Goal: Navigation & Orientation: Find specific page/section

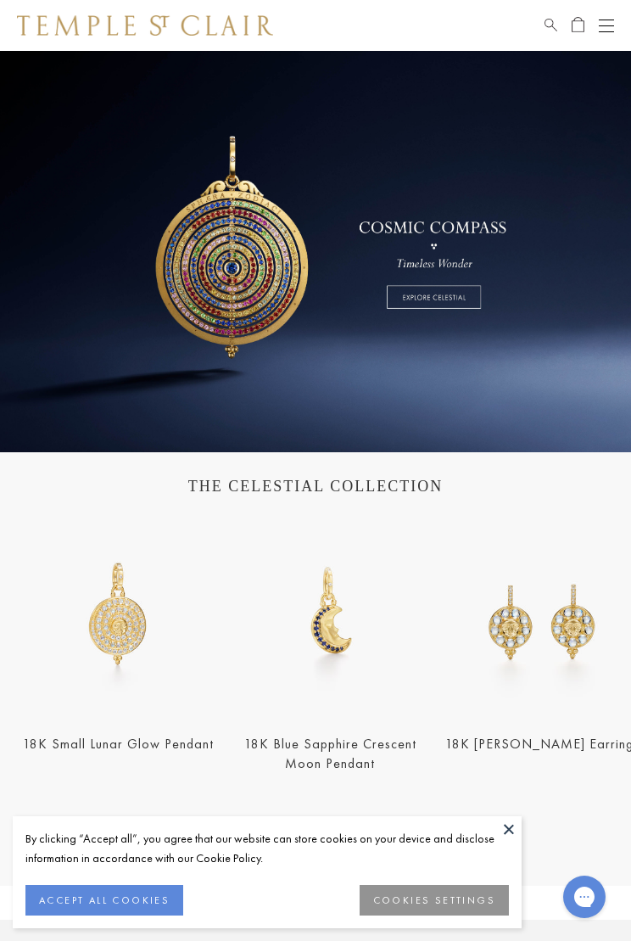
scroll to position [64, 0]
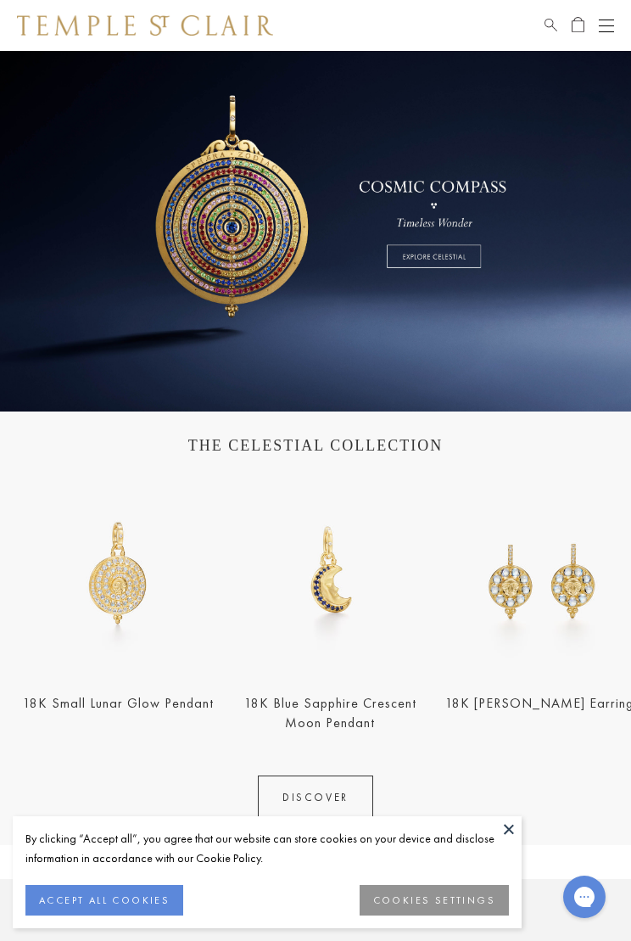
click at [510, 818] on button at bounding box center [508, 828] width 25 height 25
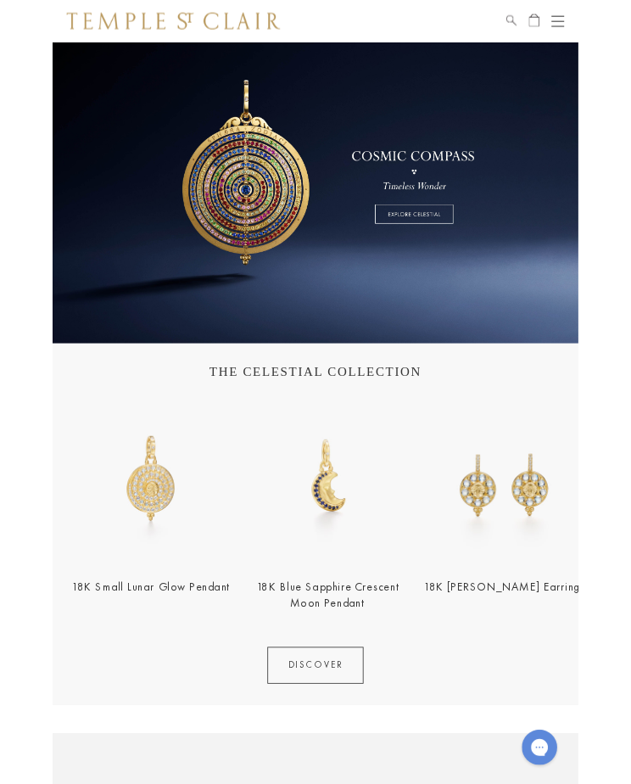
scroll to position [0, 0]
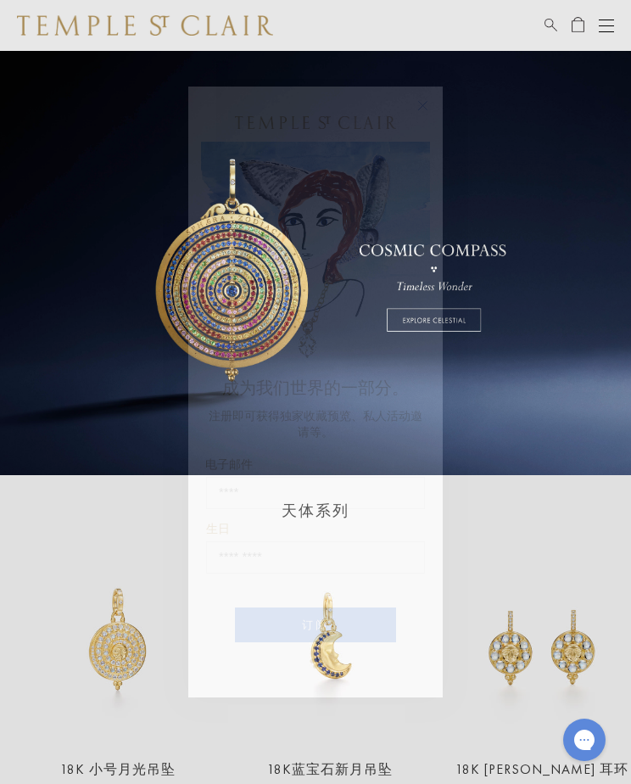
click at [34, 163] on div "Close dialog 成为我们世界的一部分。 注册即可获得独家收藏预览、私人活动邀请等。 电子邮件 生日 生日 订阅 ******" at bounding box center [315, 392] width 631 height 784
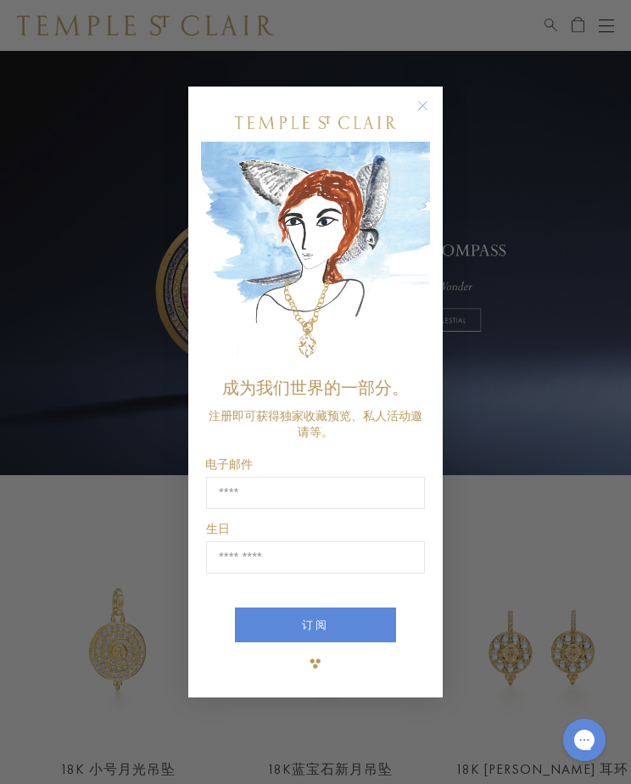
click at [422, 106] on circle "关闭对话框" at bounding box center [423, 106] width 20 height 20
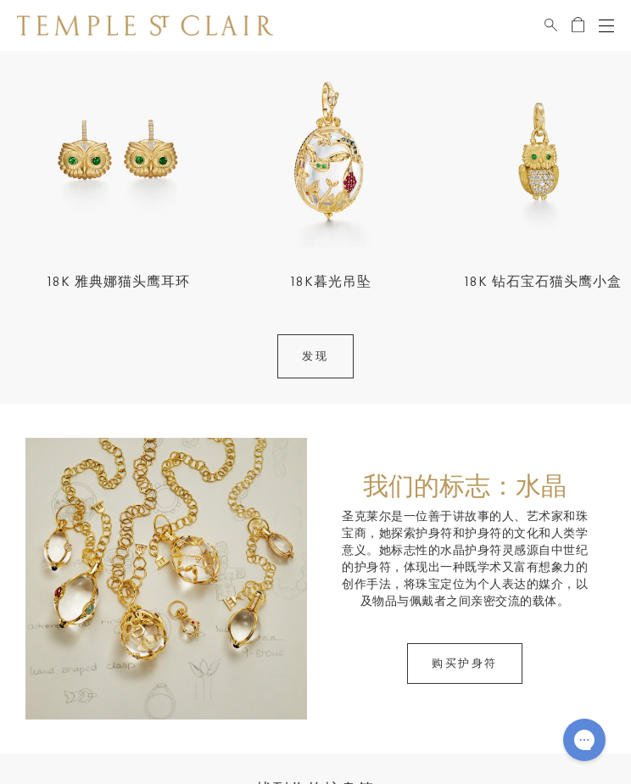
scroll to position [1253, 0]
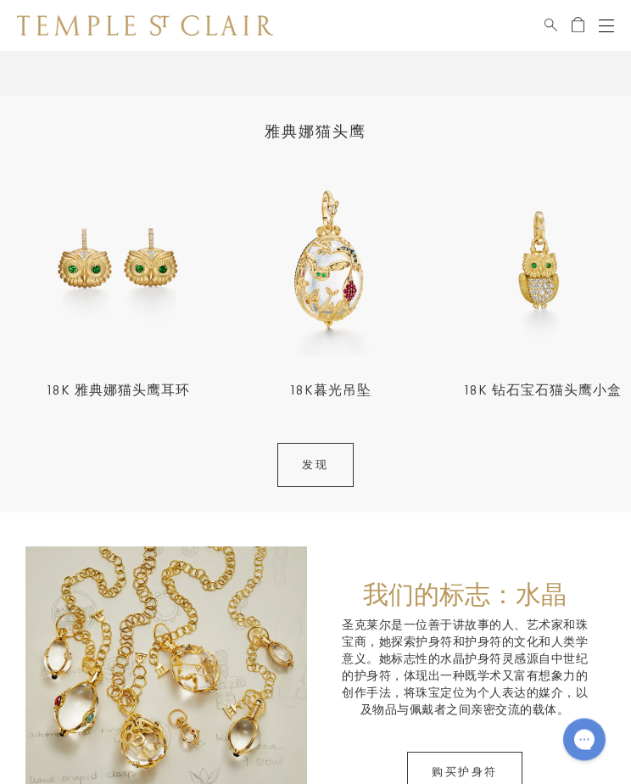
click at [299, 465] on link "发现" at bounding box center [315, 466] width 76 height 44
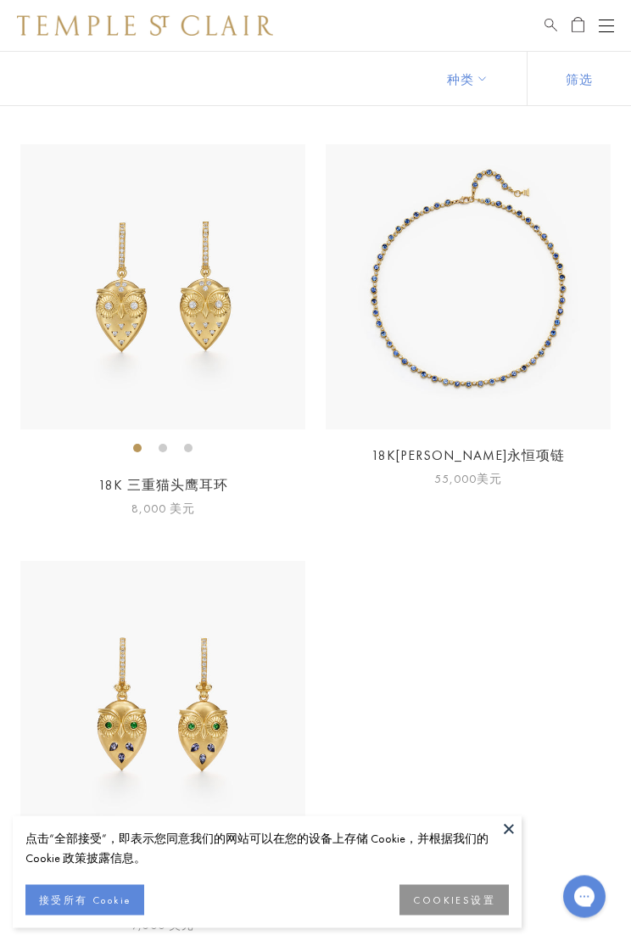
scroll to position [3623, 0]
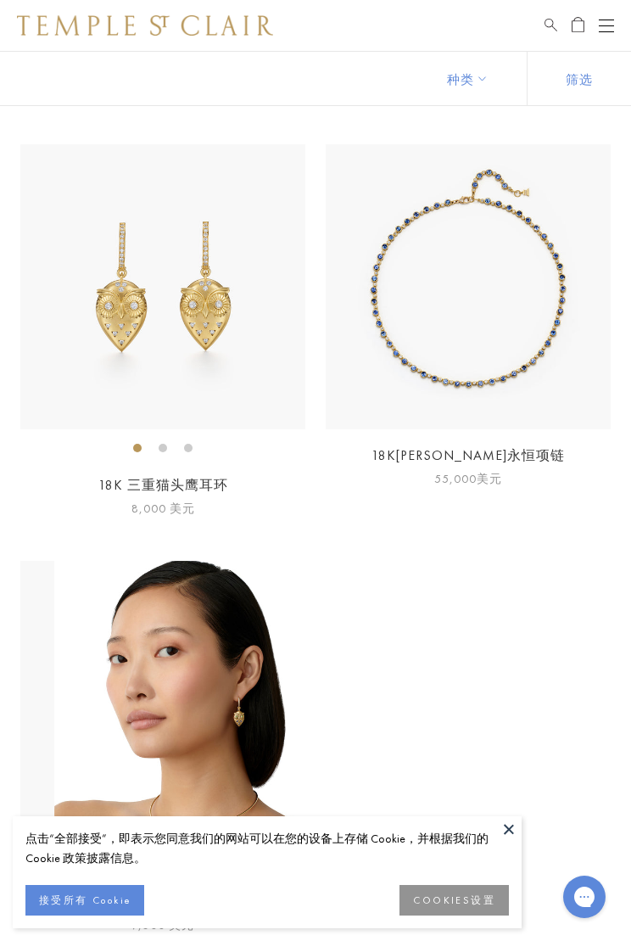
click at [50, 377] on img at bounding box center [162, 286] width 285 height 285
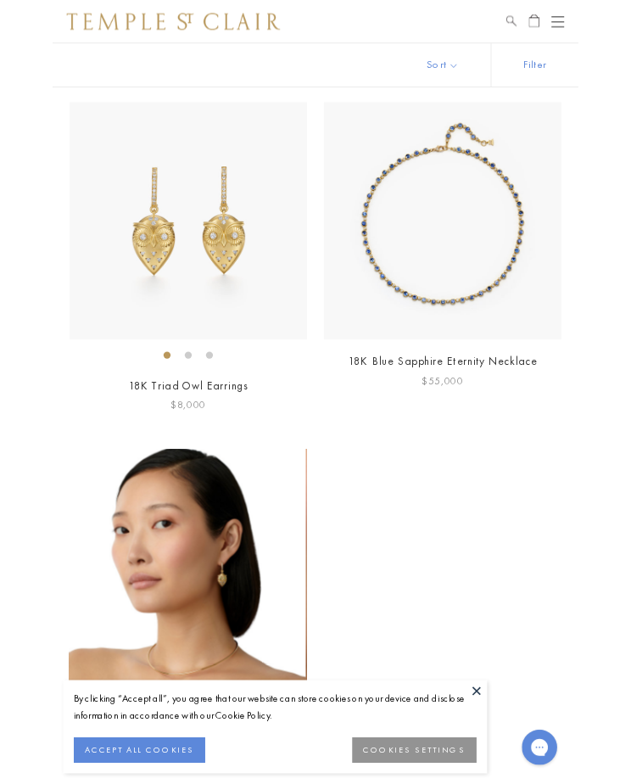
scroll to position [3712, 0]
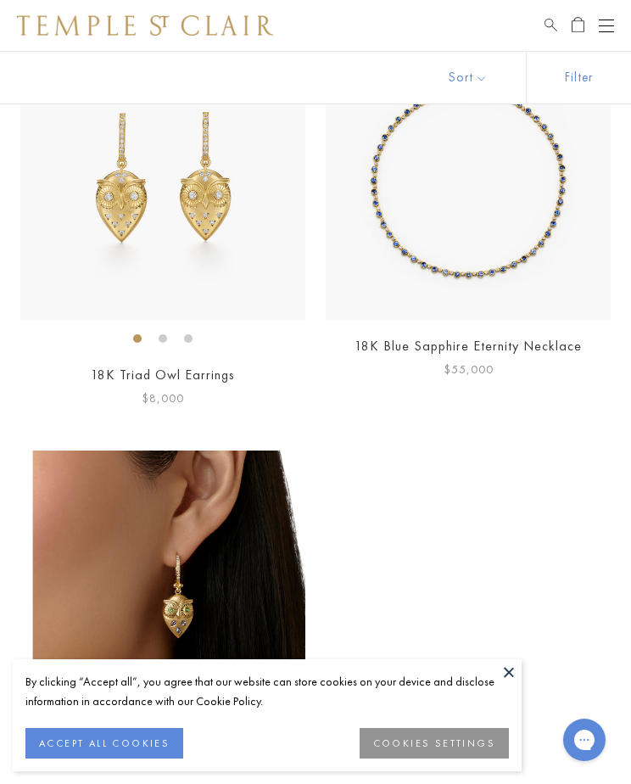
click at [69, 237] on img at bounding box center [162, 177] width 285 height 285
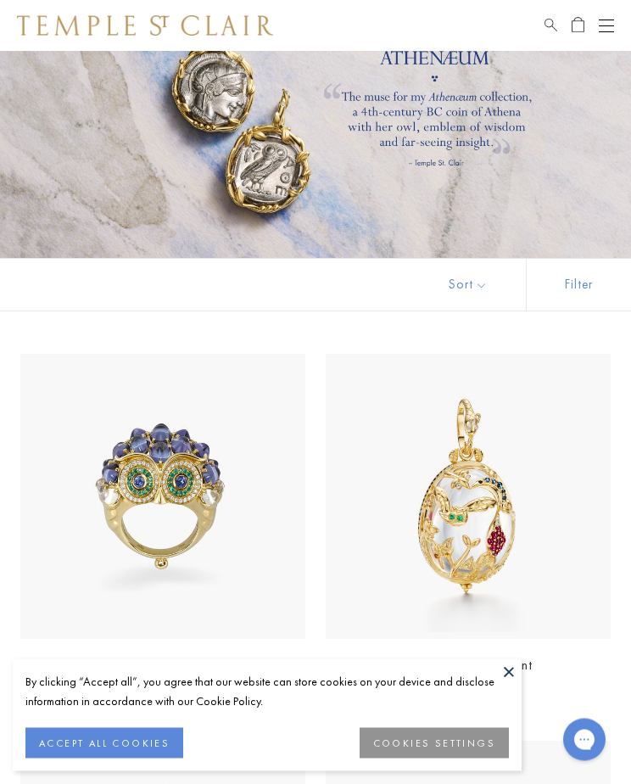
scroll to position [0, 0]
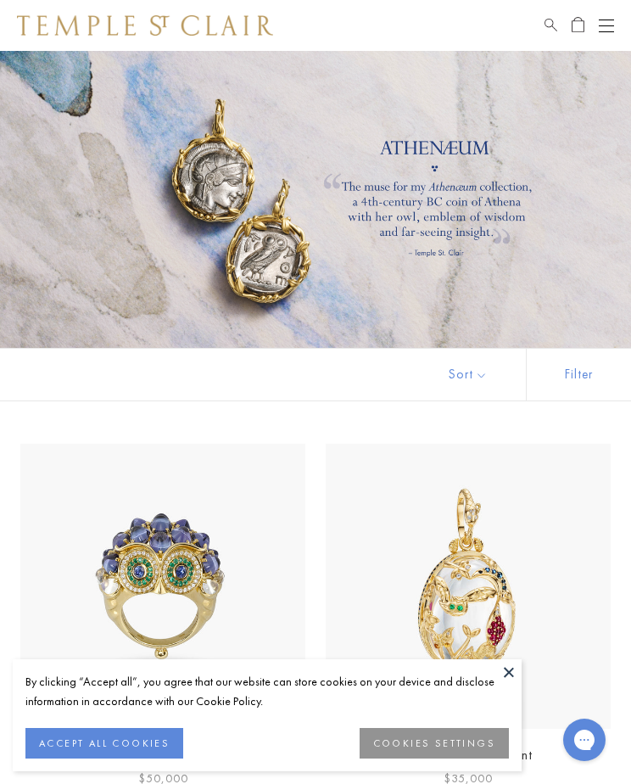
click at [601, 35] on button "Open navigation" at bounding box center [606, 25] width 15 height 20
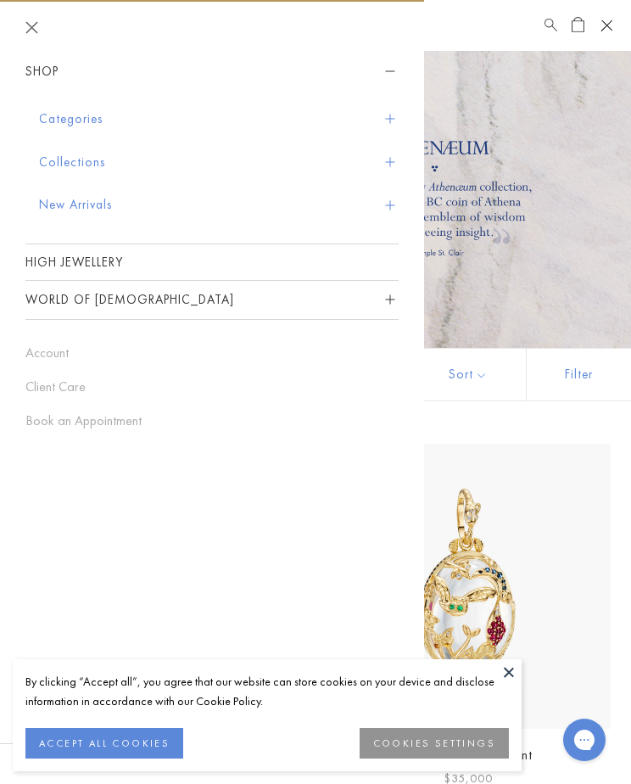
click at [46, 125] on button "Categories" at bounding box center [219, 119] width 360 height 43
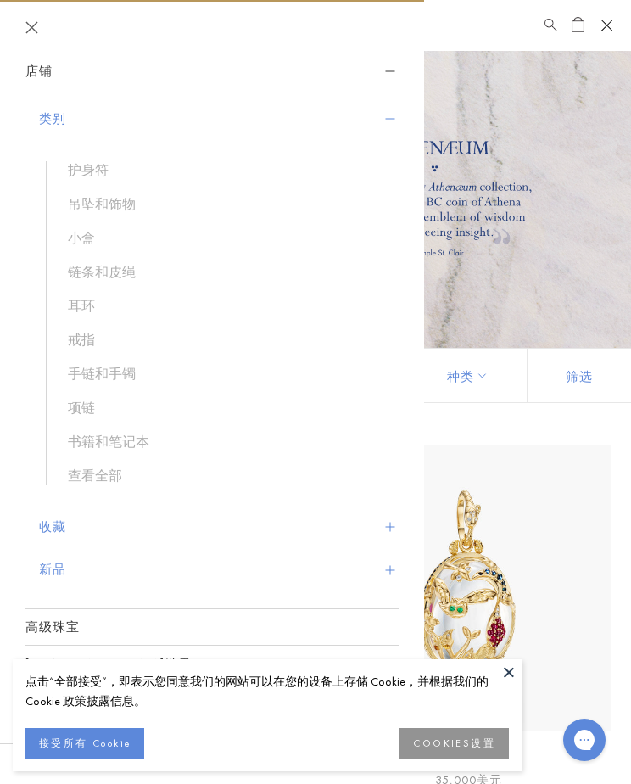
click at [81, 171] on font "护身符" at bounding box center [88, 170] width 41 height 18
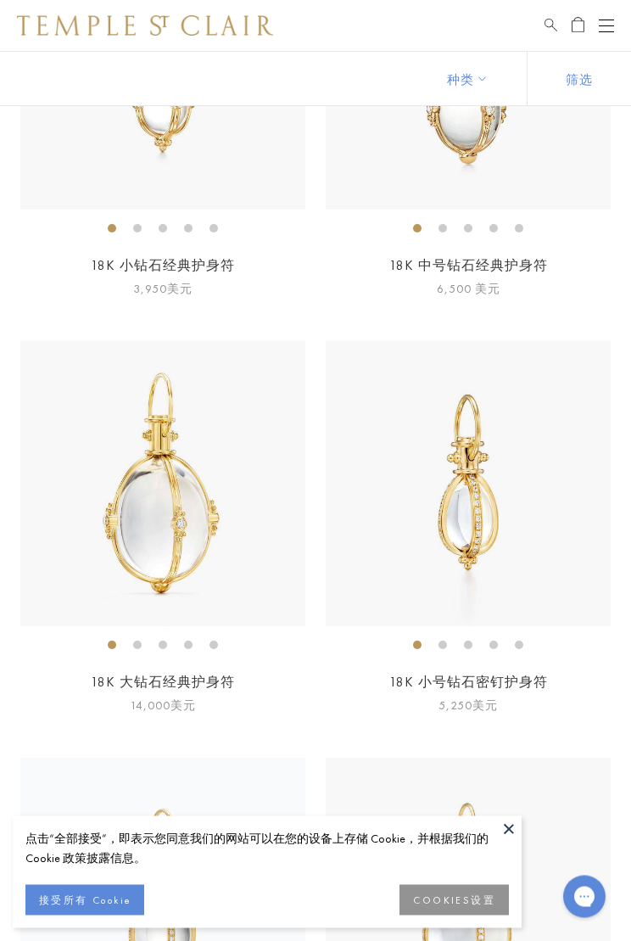
scroll to position [5592, 0]
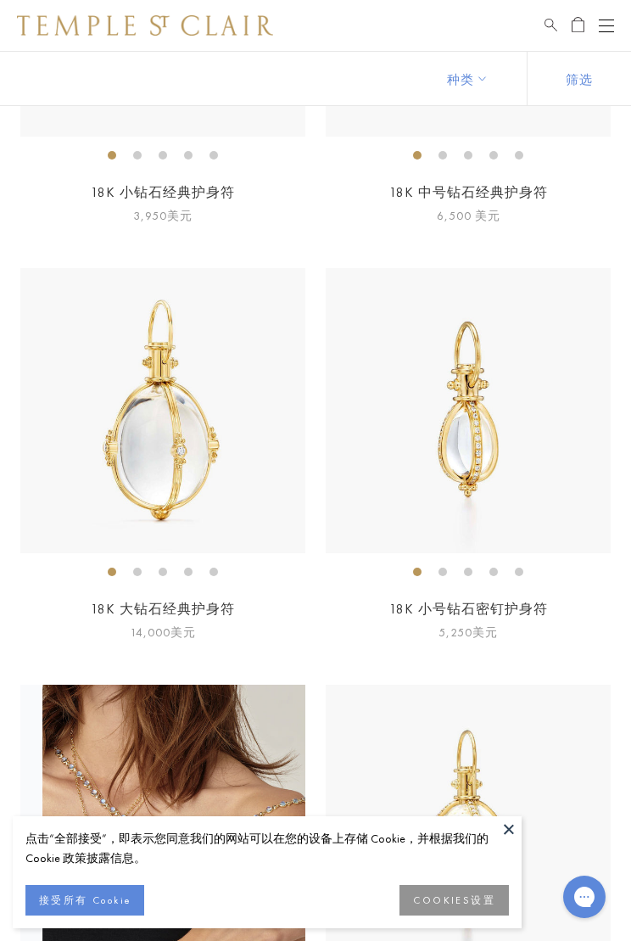
click at [108, 571] on li at bounding box center [112, 572] width 8 height 8
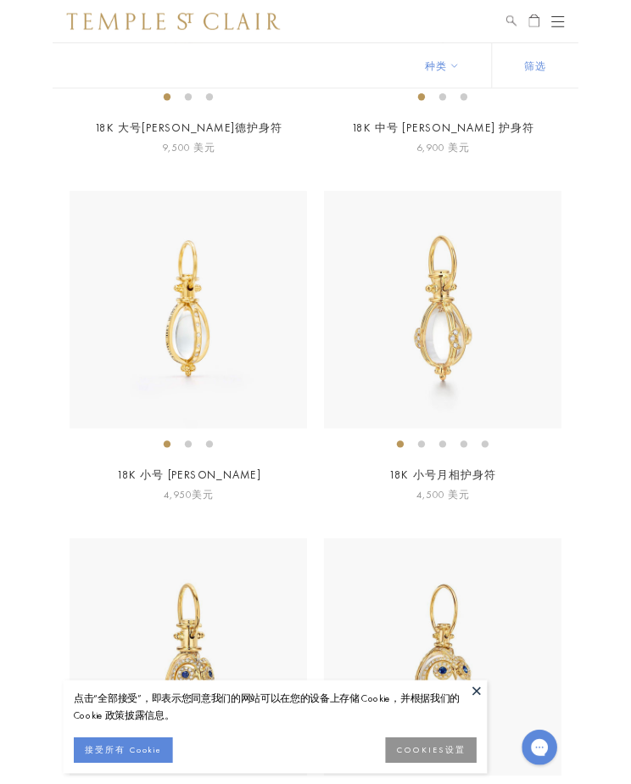
scroll to position [7772, 0]
